Goal: Find specific page/section: Find specific page/section

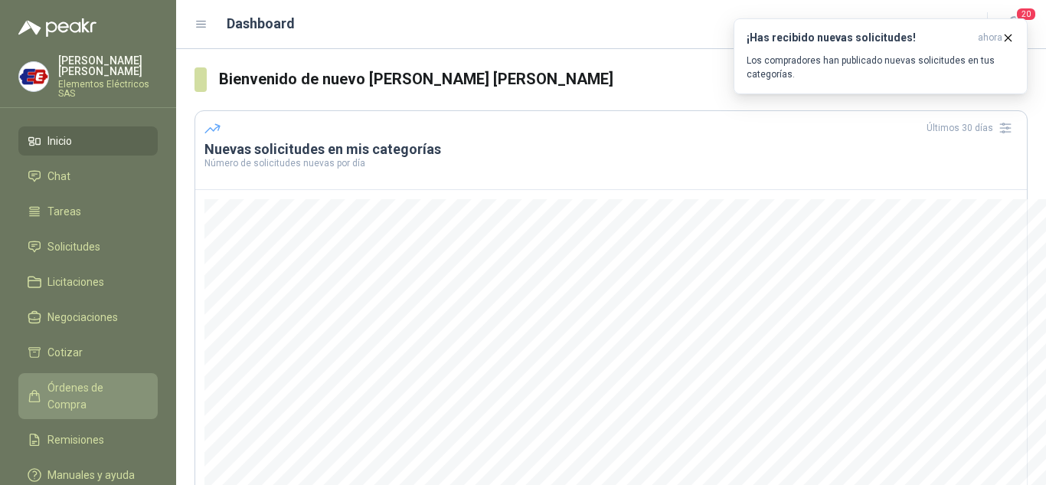
click at [91, 384] on span "Órdenes de Compra" at bounding box center [95, 396] width 96 height 34
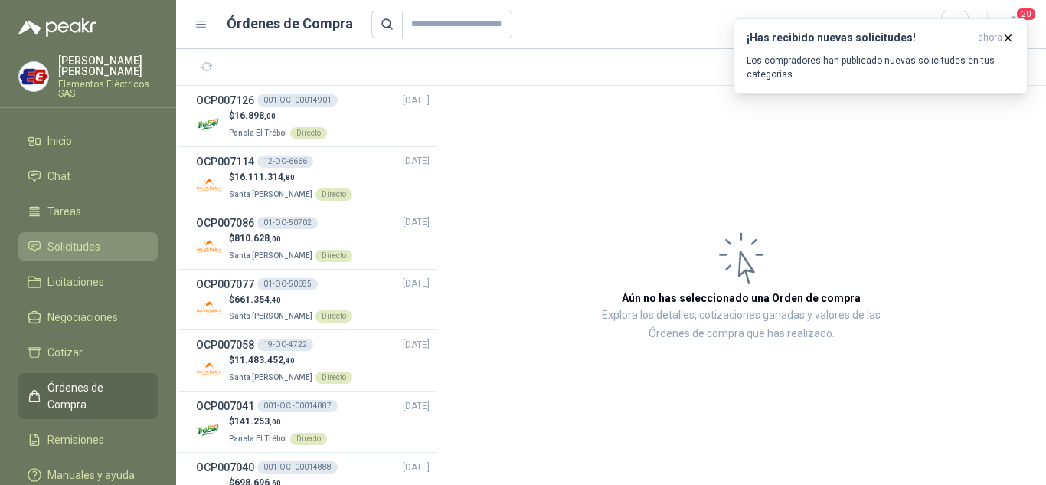
click at [90, 239] on span "Solicitudes" at bounding box center [73, 246] width 53 height 17
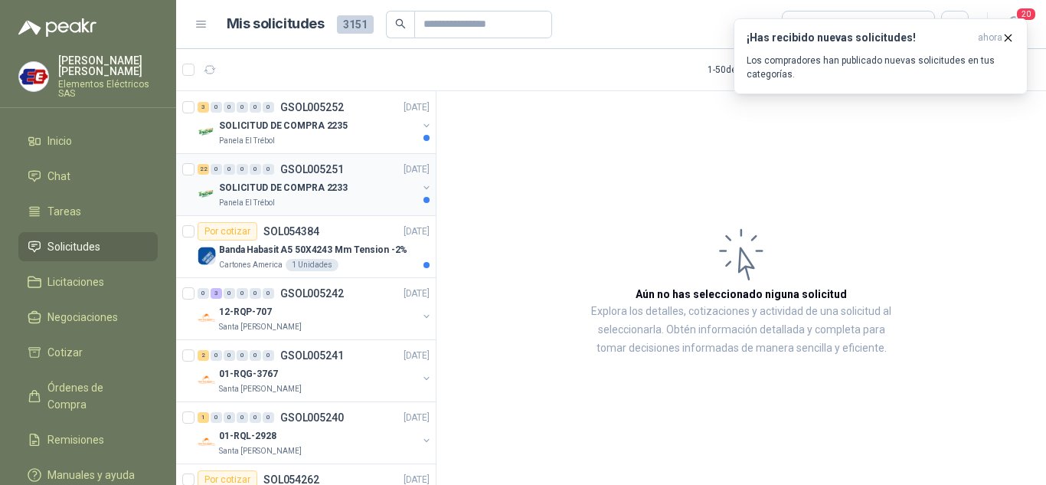
scroll to position [153, 0]
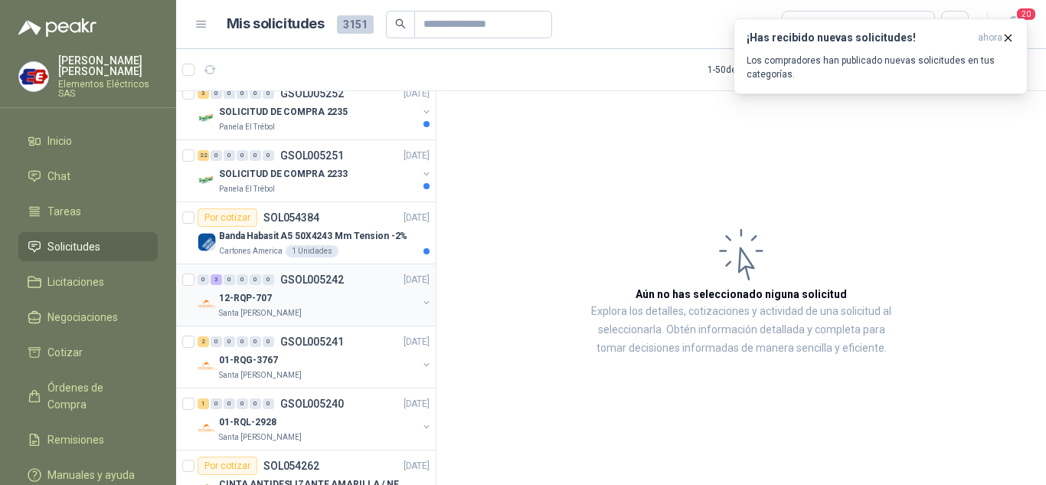
click at [218, 273] on div "0 3 0 0 0 0 GSOL005242 [DATE]" at bounding box center [315, 279] width 235 height 18
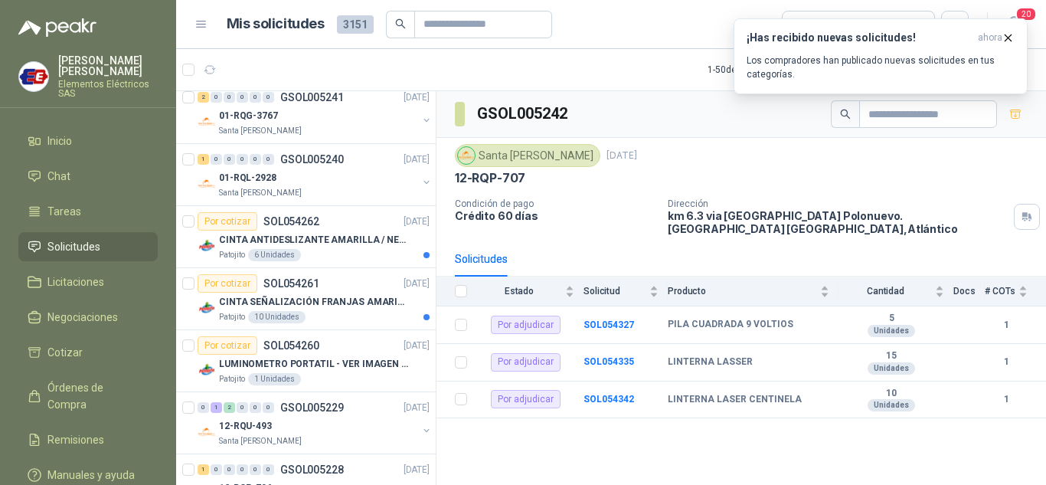
scroll to position [459, 0]
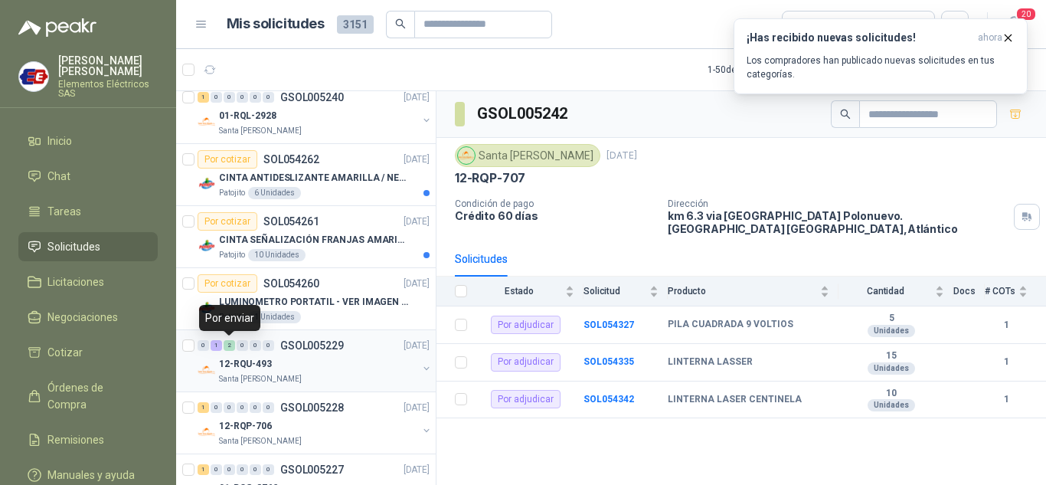
click at [234, 350] on div "2" at bounding box center [229, 345] width 11 height 11
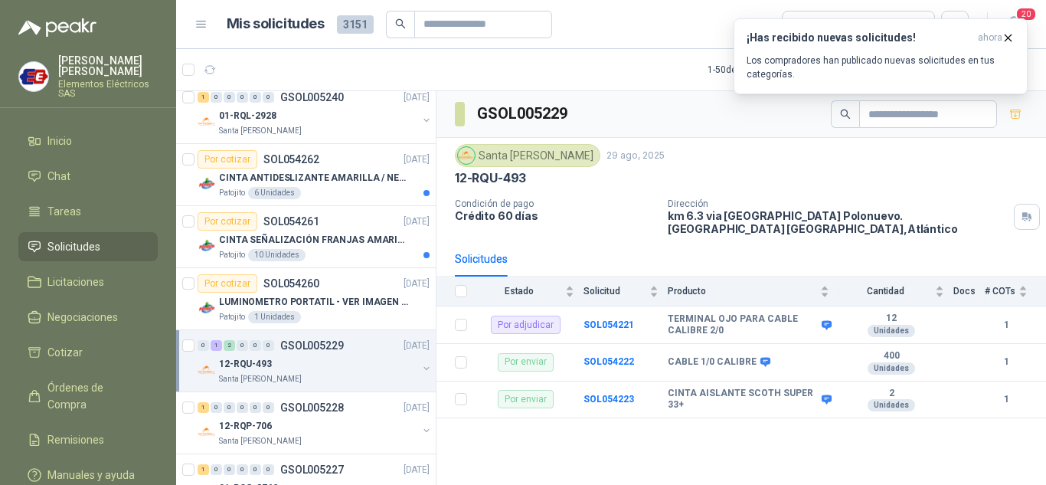
click at [64, 243] on span "Solicitudes" at bounding box center [73, 246] width 53 height 17
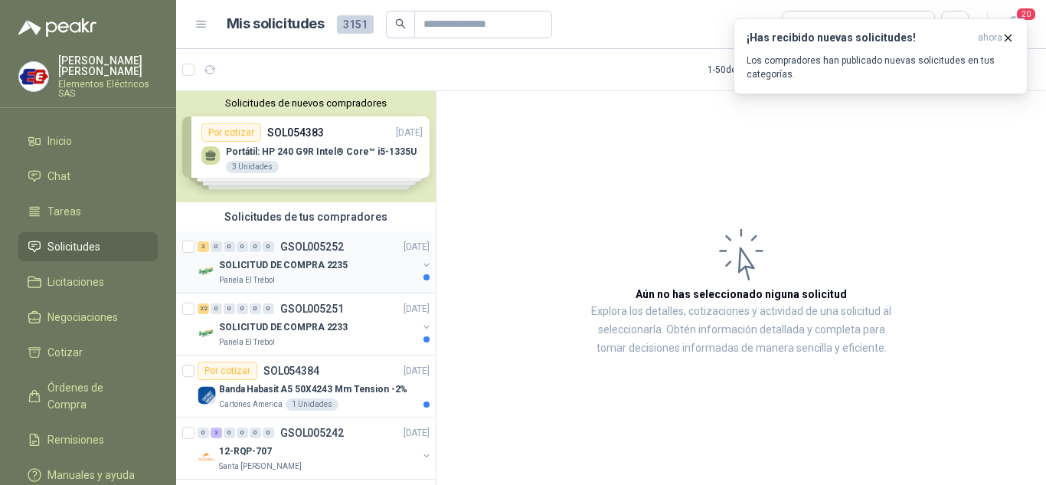
click at [259, 255] on div "3 0 0 0 0 0 GSOL005252 [DATE]" at bounding box center [315, 246] width 235 height 18
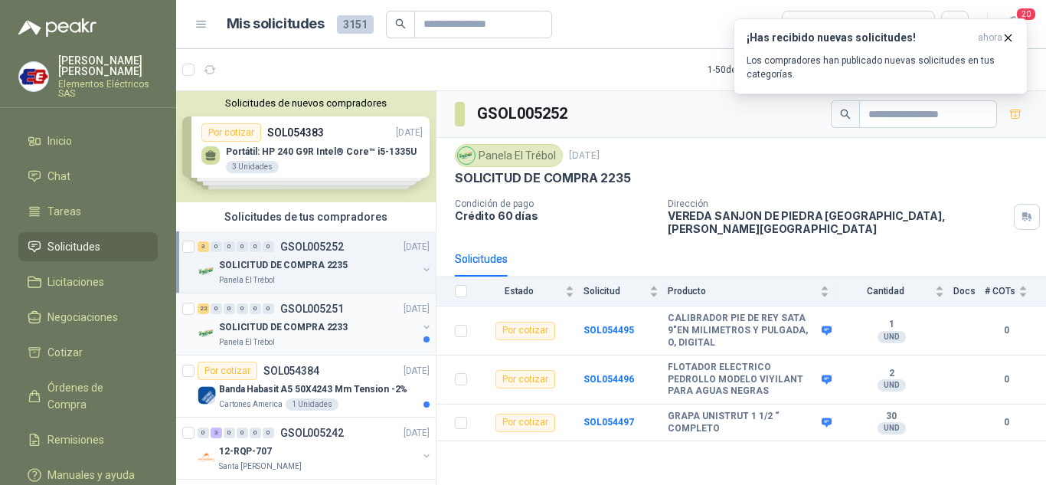
click at [256, 319] on div "SOLICITUD DE COMPRA 2233" at bounding box center [318, 327] width 198 height 18
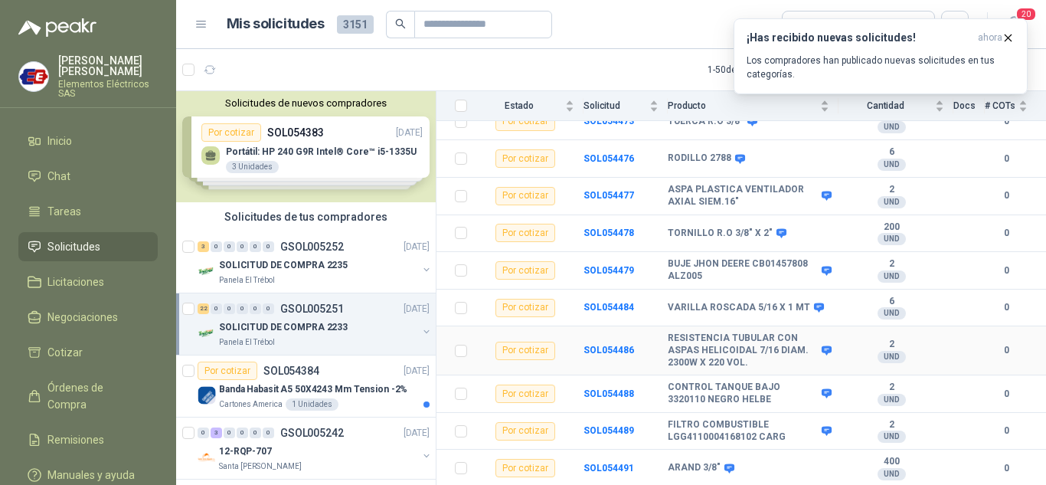
scroll to position [636, 0]
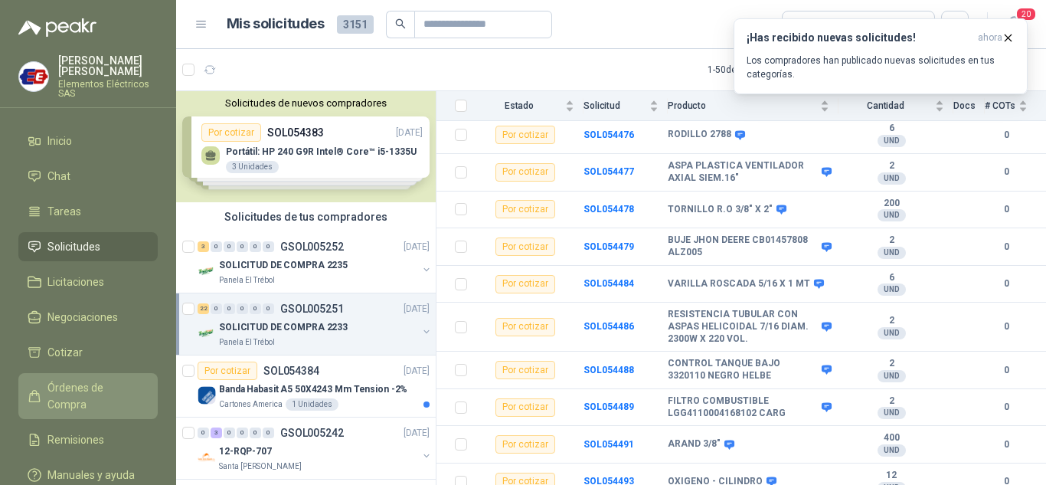
click at [90, 387] on span "Órdenes de Compra" at bounding box center [95, 396] width 96 height 34
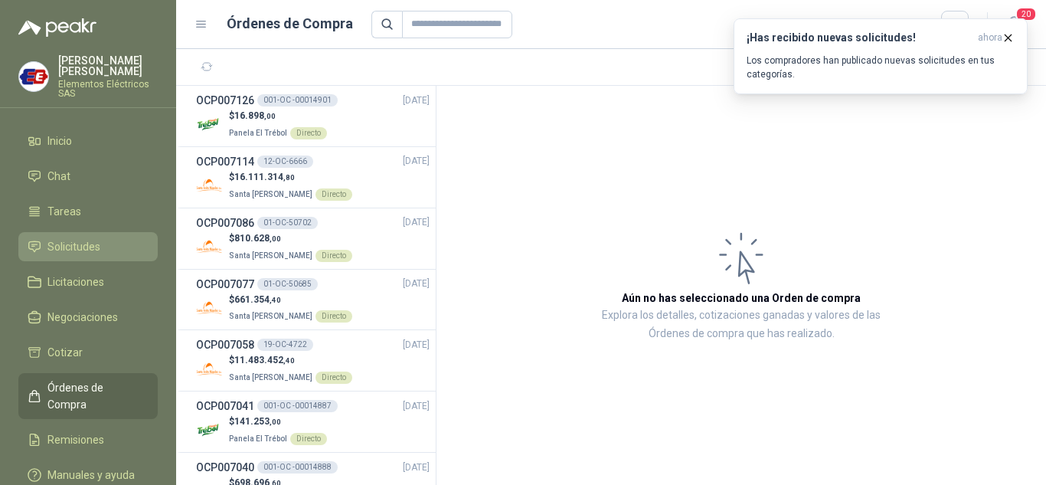
click at [66, 240] on span "Solicitudes" at bounding box center [73, 246] width 53 height 17
